Goal: Find specific page/section: Find specific page/section

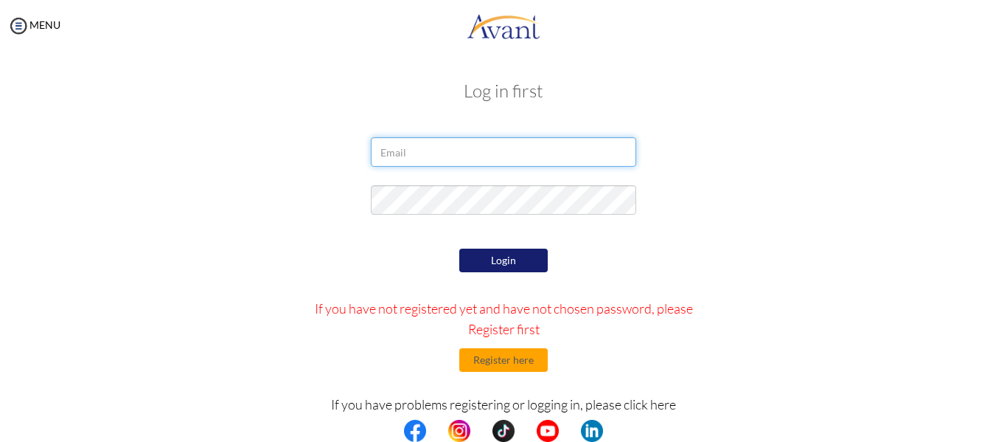
type input "[EMAIL_ADDRESS][DOMAIN_NAME]"
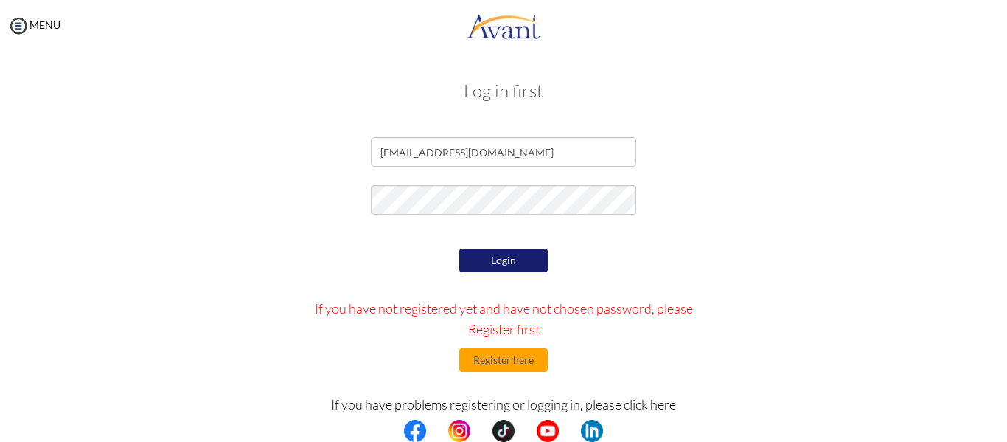
click at [515, 262] on button "Login" at bounding box center [503, 261] width 88 height 24
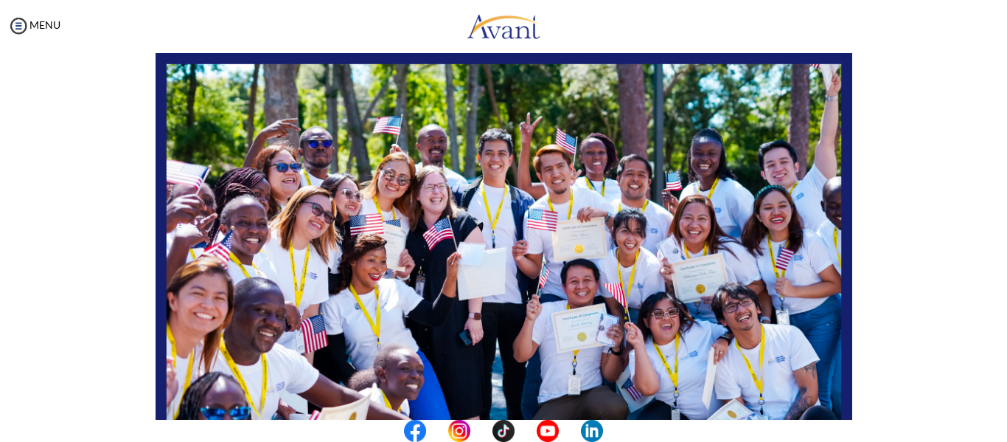
scroll to position [221, 0]
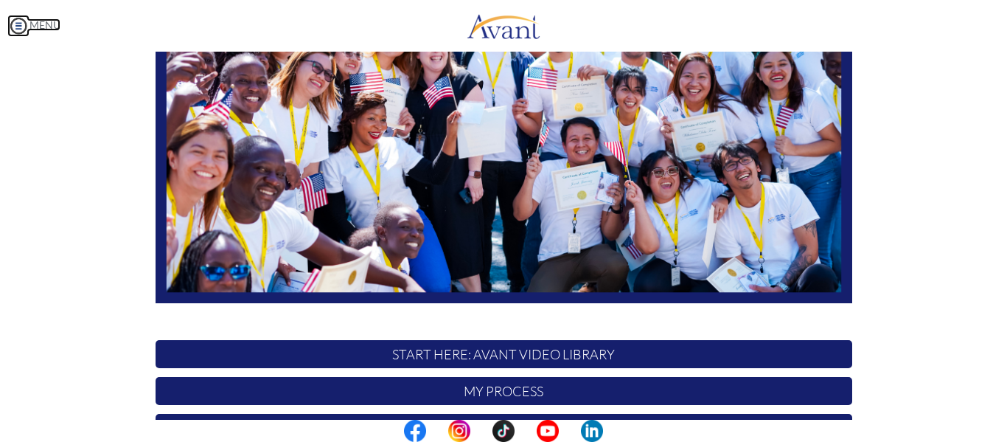
click at [18, 23] on img at bounding box center [18, 26] width 22 height 22
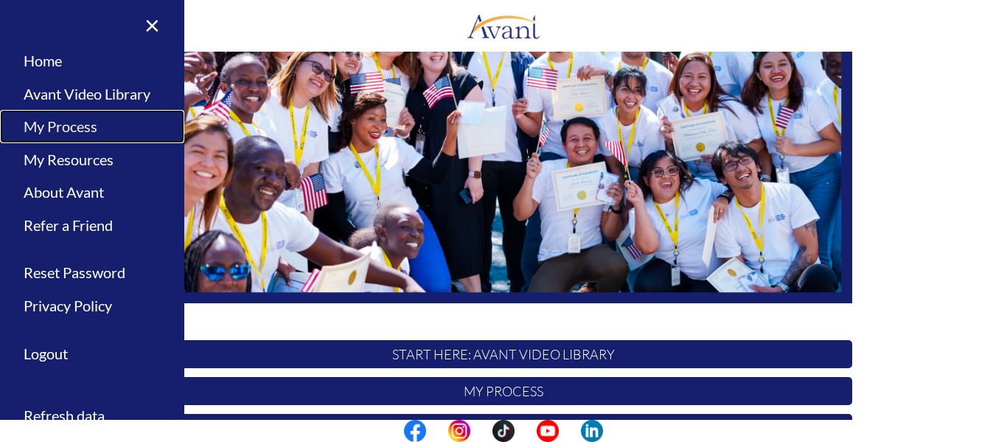
click at [89, 128] on link "My Process" at bounding box center [92, 126] width 184 height 33
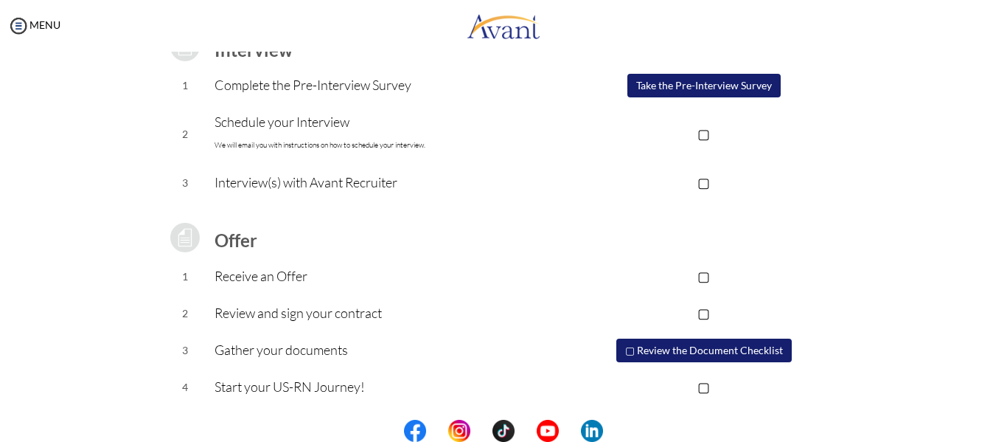
scroll to position [0, 0]
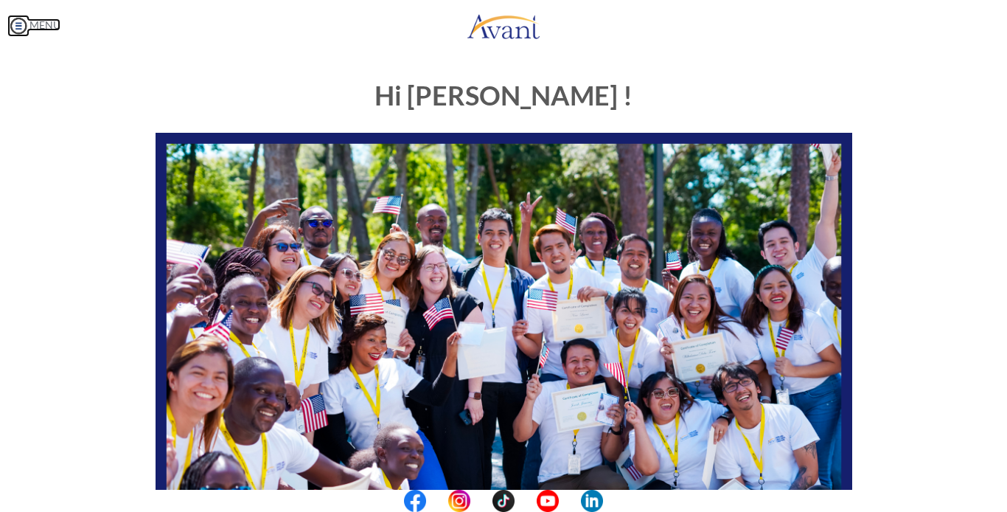
click at [16, 26] on img at bounding box center [18, 26] width 22 height 22
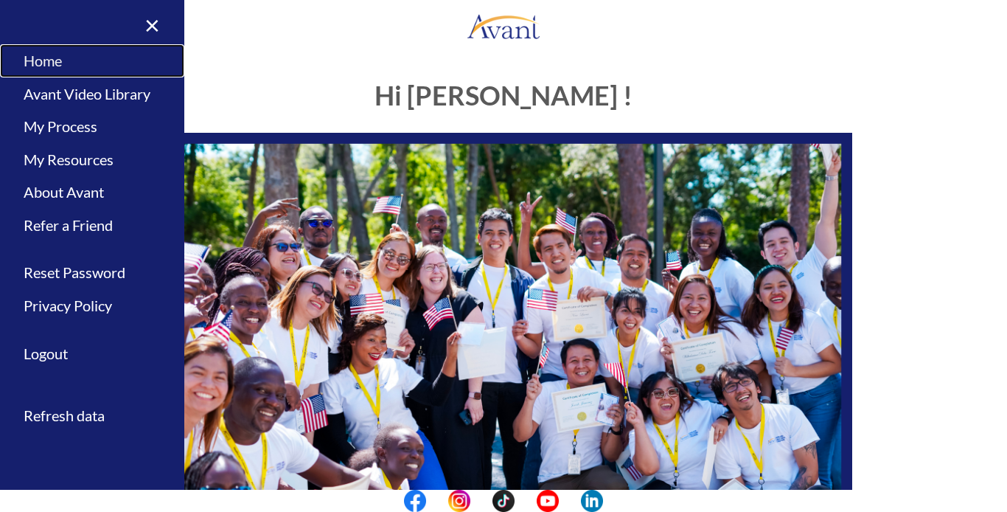
click at [60, 59] on link "Home" at bounding box center [92, 60] width 184 height 33
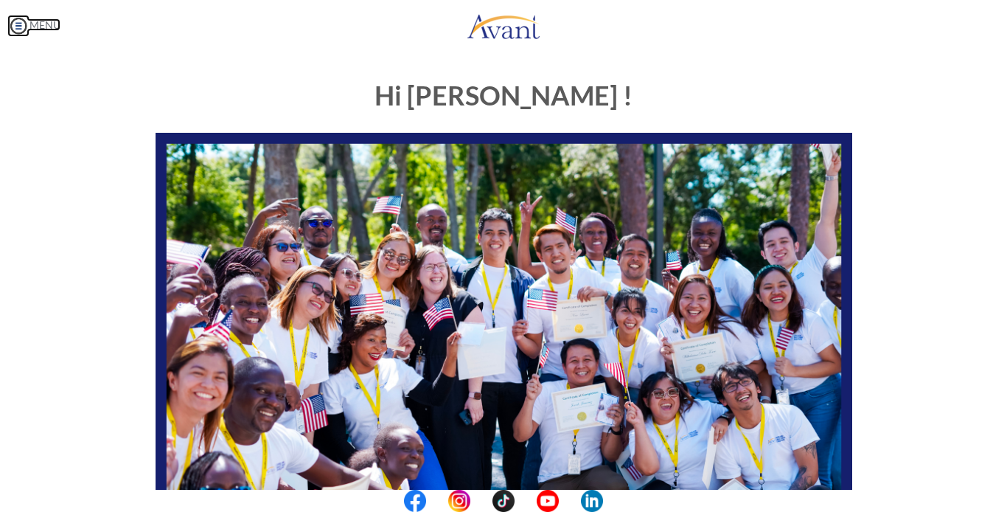
click at [23, 28] on img at bounding box center [18, 26] width 22 height 22
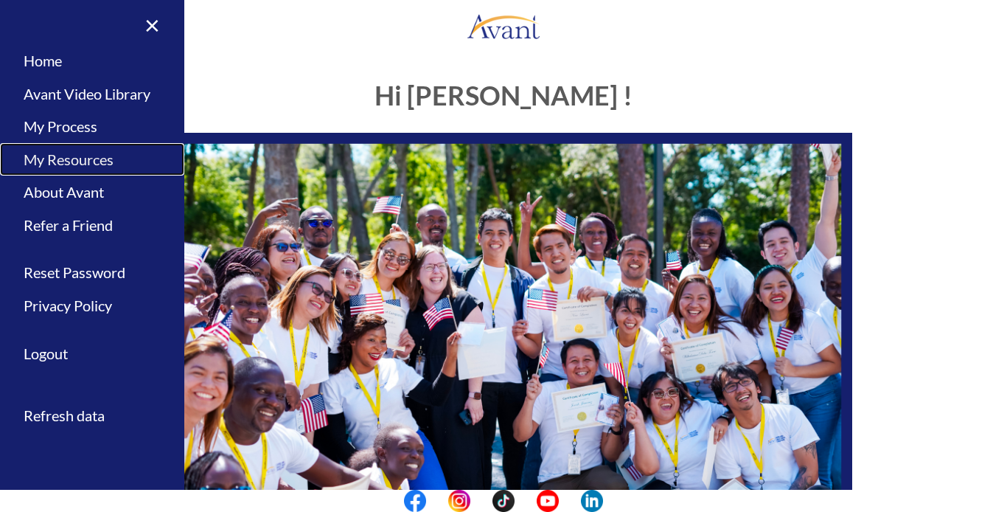
click at [91, 160] on link "My Resources" at bounding box center [92, 159] width 184 height 33
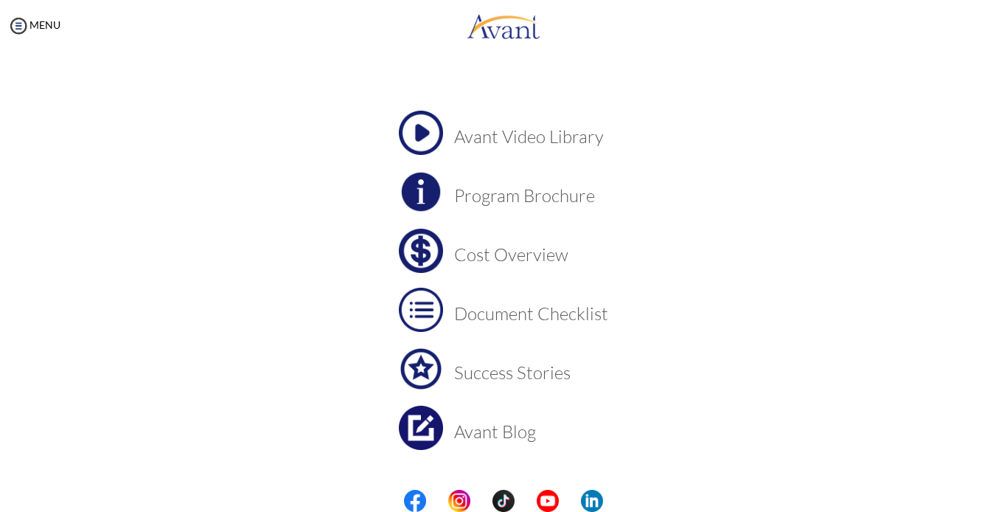
scroll to position [84, 0]
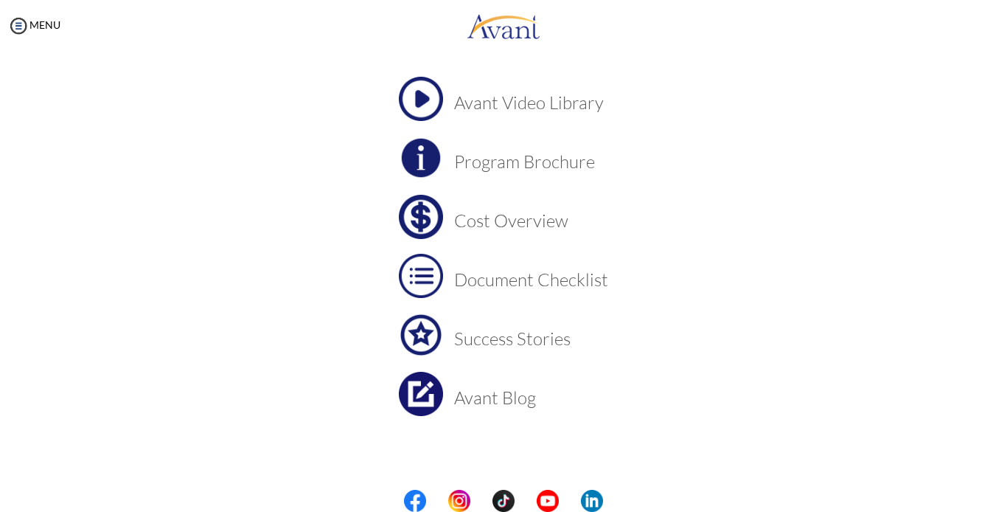
click at [543, 336] on h3 "Success Stories" at bounding box center [531, 338] width 154 height 19
